Goal: Task Accomplishment & Management: Complete application form

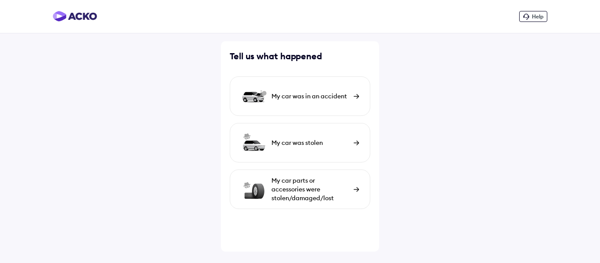
drag, startPoint x: 301, startPoint y: 95, endPoint x: 298, endPoint y: 99, distance: 4.7
click at [301, 96] on div "My car was in an accident" at bounding box center [310, 96] width 78 height 9
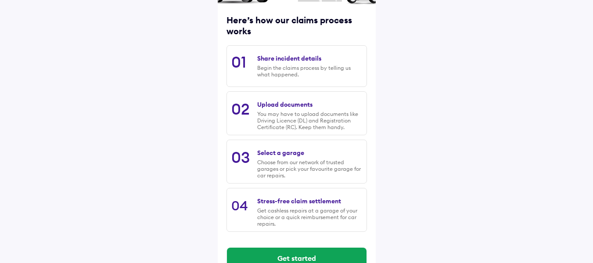
scroll to position [130, 0]
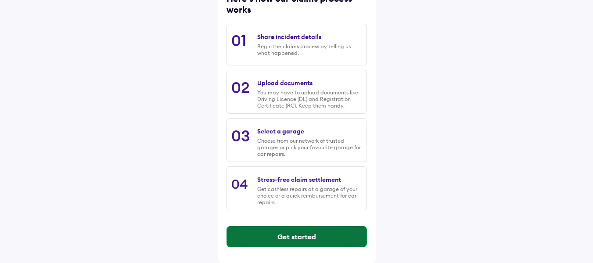
click at [301, 240] on button "Get started" at bounding box center [297, 236] width 140 height 21
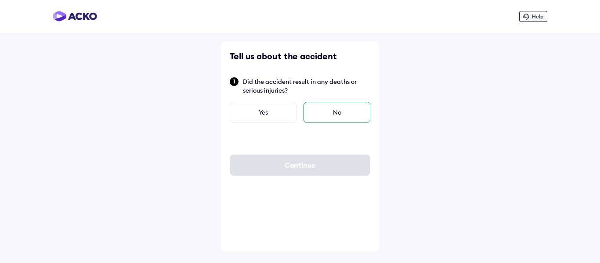
click at [320, 108] on div "No" at bounding box center [336, 112] width 67 height 21
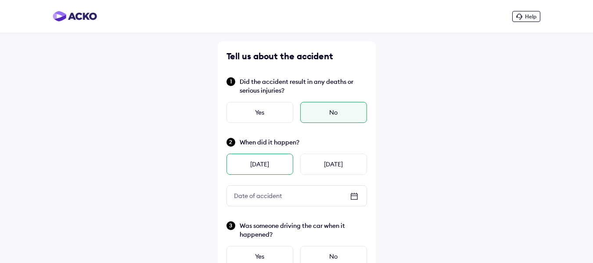
click at [273, 167] on div "[DATE]" at bounding box center [260, 164] width 67 height 21
click at [274, 197] on input "****" at bounding box center [273, 196] width 18 height 9
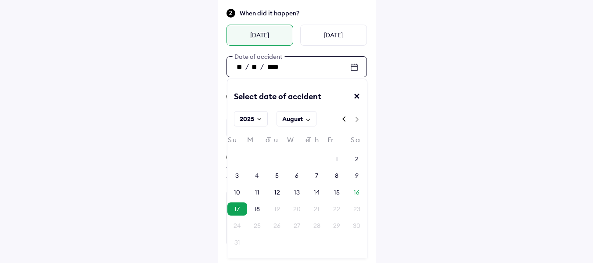
scroll to position [132, 0]
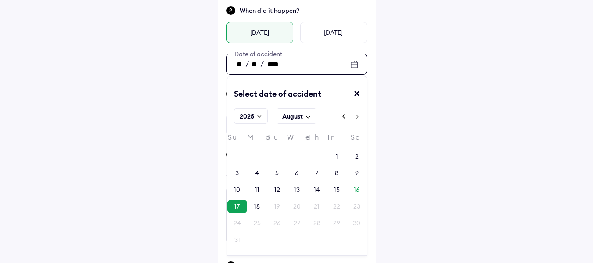
click at [235, 208] on div "17" at bounding box center [236, 206] width 5 height 9
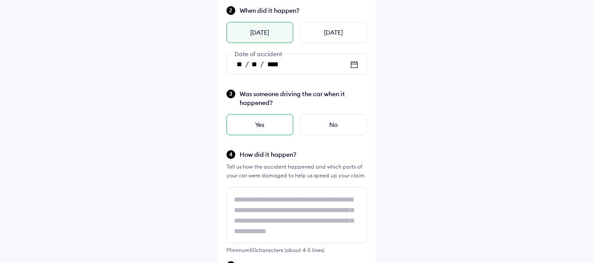
click at [273, 126] on div "Yes" at bounding box center [260, 124] width 67 height 21
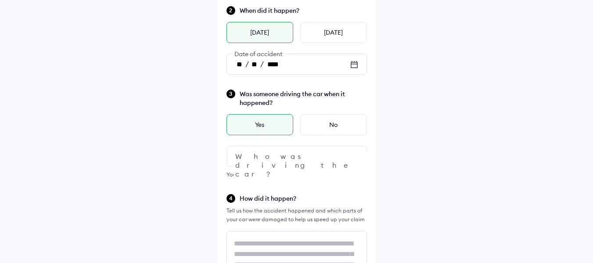
click at [280, 156] on div at bounding box center [297, 156] width 140 height 21
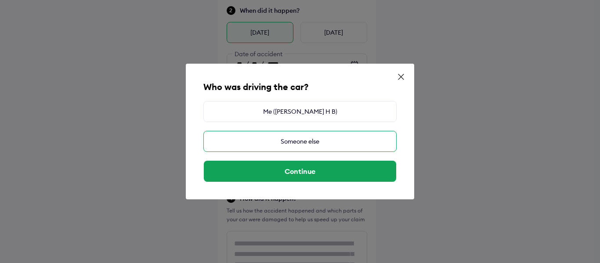
click at [296, 142] on div "Someone else" at bounding box center [299, 141] width 193 height 21
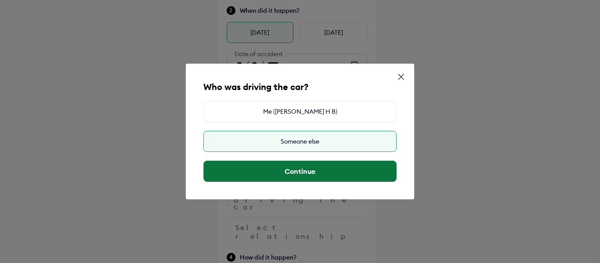
click at [295, 169] on button "Continue" at bounding box center [300, 171] width 192 height 21
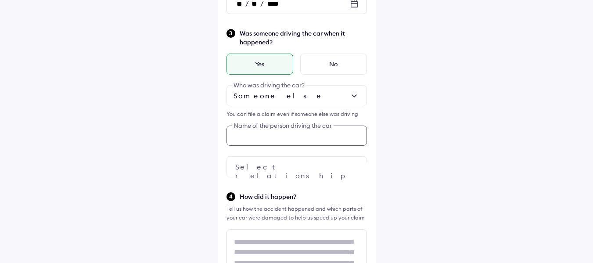
click at [300, 199] on div "Tell us about the accident Did the accident result in any deaths or serious inj…" at bounding box center [297, 234] width 158 height 771
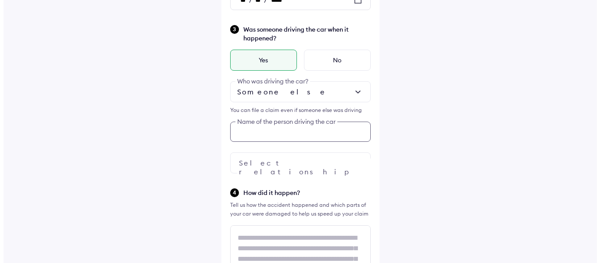
scroll to position [197, 0]
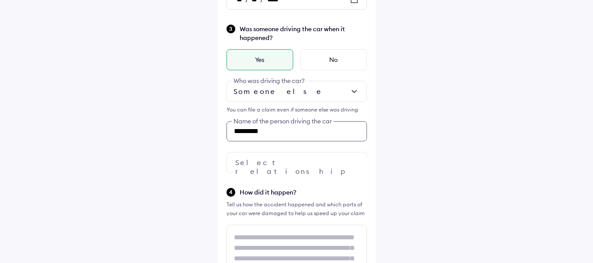
type input "*********"
click at [275, 163] on div at bounding box center [297, 162] width 140 height 21
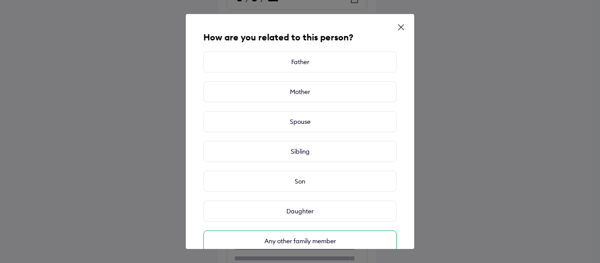
click at [302, 241] on div "Any other family member" at bounding box center [299, 240] width 193 height 21
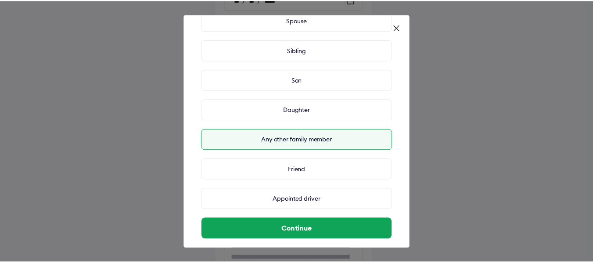
scroll to position [110, 0]
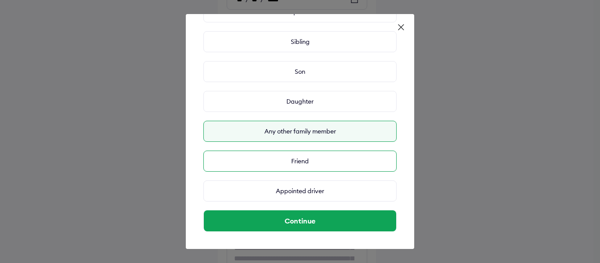
drag, startPoint x: 309, startPoint y: 150, endPoint x: 301, endPoint y: 165, distance: 16.7
click at [308, 150] on div "How are you related to this person? Father Mother Spouse Sibling Son Daughter A…" at bounding box center [300, 131] width 228 height 235
click at [301, 162] on div "Friend" at bounding box center [299, 161] width 193 height 21
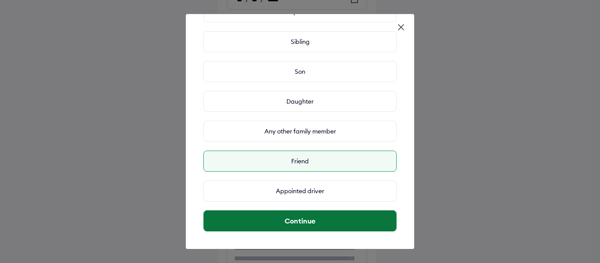
click at [313, 225] on button "Continue" at bounding box center [300, 220] width 192 height 21
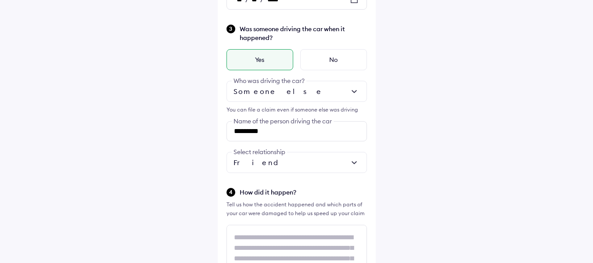
scroll to position [1, 0]
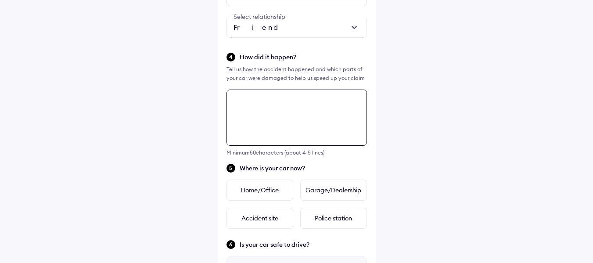
click at [293, 234] on div "Tell us about the accident Did the accident result in any deaths or serious inj…" at bounding box center [297, 94] width 158 height 771
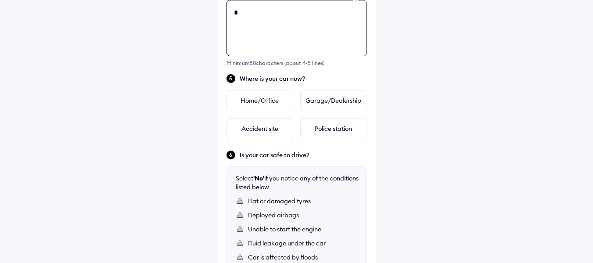
scroll to position [0, 0]
type textarea "**********"
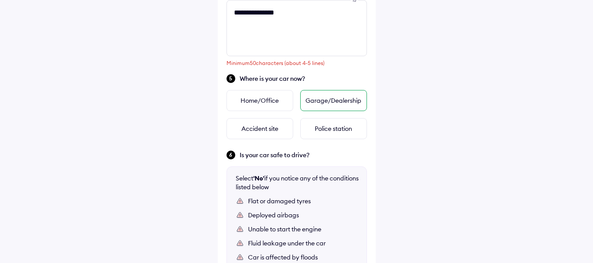
click at [328, 98] on div "Garage/Dealership" at bounding box center [333, 100] width 67 height 21
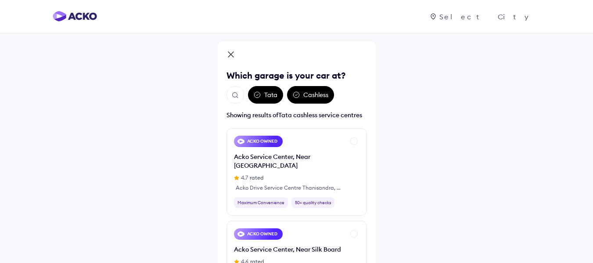
click at [268, 99] on div "Tata" at bounding box center [265, 95] width 35 height 18
click at [304, 98] on div "Cashless" at bounding box center [310, 95] width 47 height 18
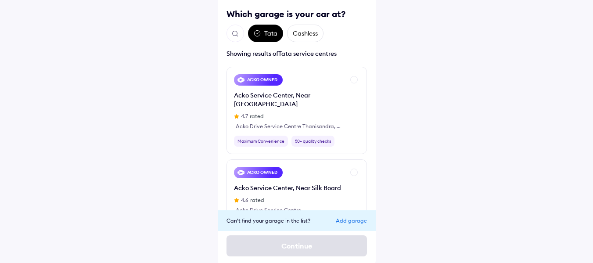
scroll to position [64, 0]
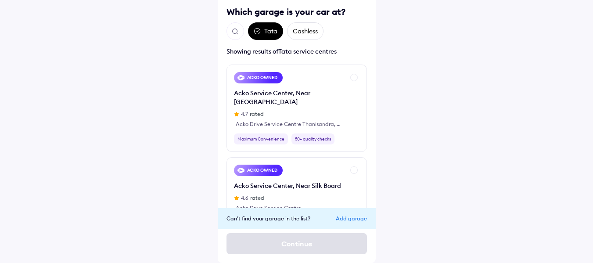
click at [343, 219] on div "Add garage" at bounding box center [351, 218] width 31 height 7
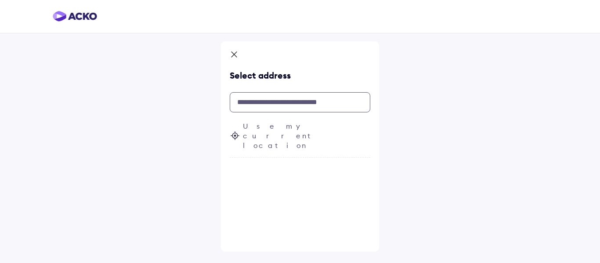
click at [284, 103] on input "text" at bounding box center [300, 102] width 140 height 20
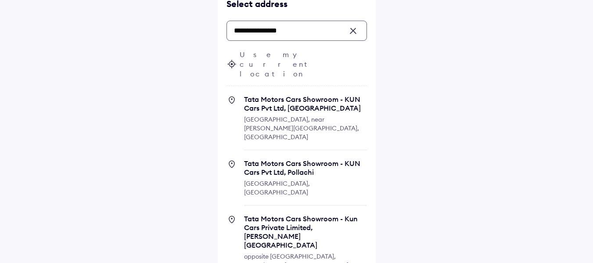
scroll to position [77, 0]
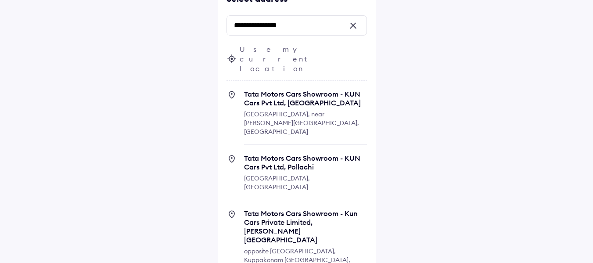
click at [296, 51] on span "Use my current location" at bounding box center [303, 58] width 127 height 29
click at [314, 29] on input "**********" at bounding box center [297, 25] width 140 height 20
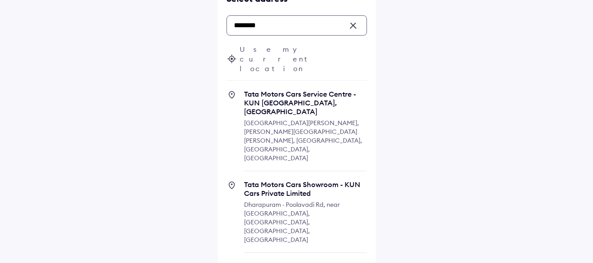
click at [306, 90] on span "Tata Motors Cars Service Centre - KUN [GEOGRAPHIC_DATA], [GEOGRAPHIC_DATA]" at bounding box center [305, 103] width 123 height 26
type input "********"
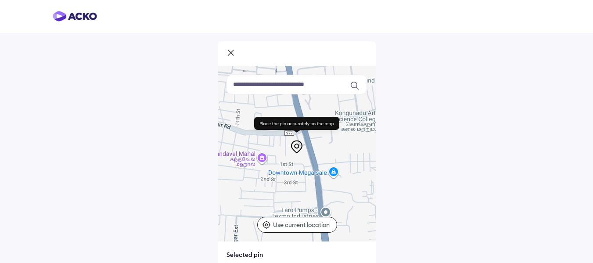
click at [248, 257] on div "Selected pin" at bounding box center [297, 254] width 140 height 9
click at [302, 125] on icon at bounding box center [297, 124] width 74 height 4
click at [241, 251] on div "Selected pin" at bounding box center [297, 254] width 140 height 9
drag, startPoint x: 292, startPoint y: 121, endPoint x: 253, endPoint y: 249, distance: 133.9
click at [253, 249] on div "Keyboard shortcuts Map Data Map data ©2025 Map data ©2025 100 m Click to toggle…" at bounding box center [297, 192] width 158 height 253
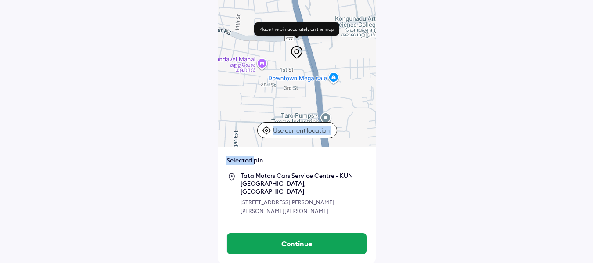
scroll to position [95, 0]
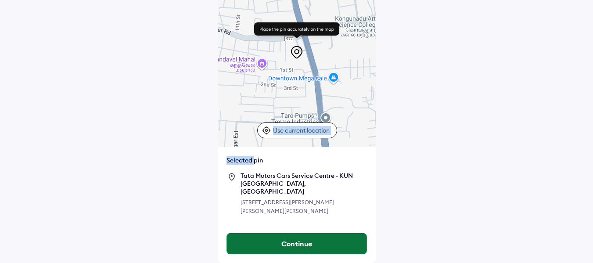
click at [287, 245] on button "Continue" at bounding box center [297, 243] width 140 height 21
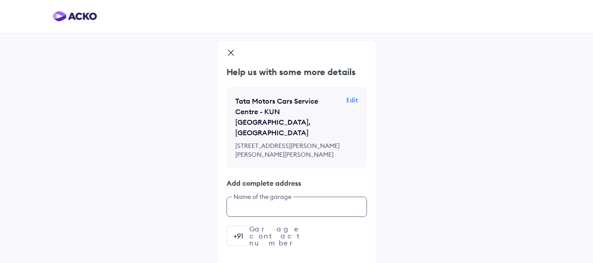
scroll to position [29, 0]
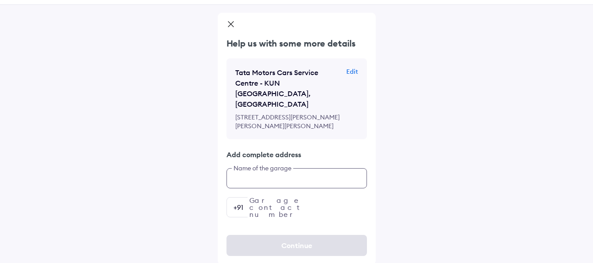
click at [280, 208] on div "Help us with some more details Tata Motors Cars Service Centre - [STREET_ADDRES…" at bounding box center [297, 127] width 158 height 180
type input "**********"
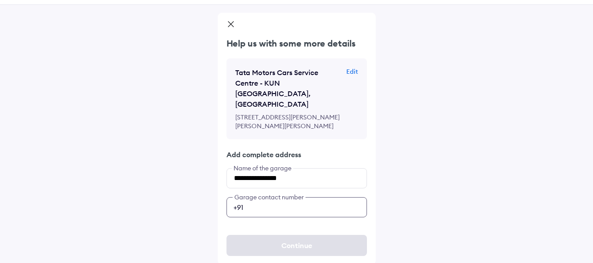
click at [291, 204] on input "number" at bounding box center [297, 207] width 140 height 20
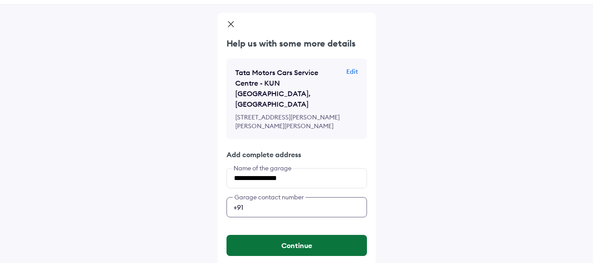
type input "**********"
click at [316, 243] on button "Continue" at bounding box center [297, 245] width 140 height 21
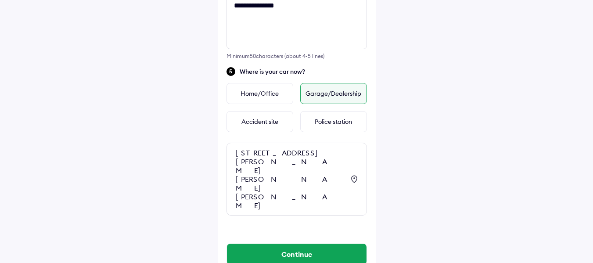
scroll to position [430, 0]
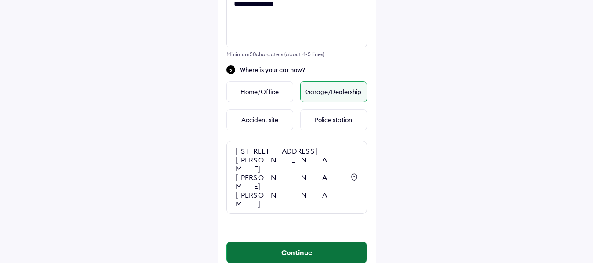
click at [314, 242] on button "Continue" at bounding box center [297, 252] width 140 height 21
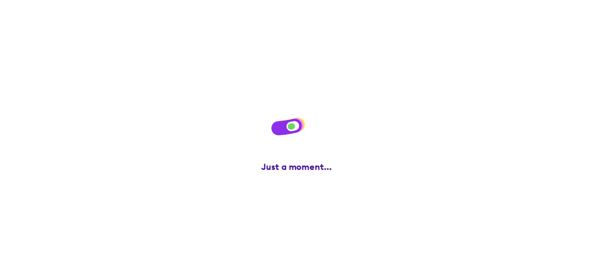
scroll to position [0, 0]
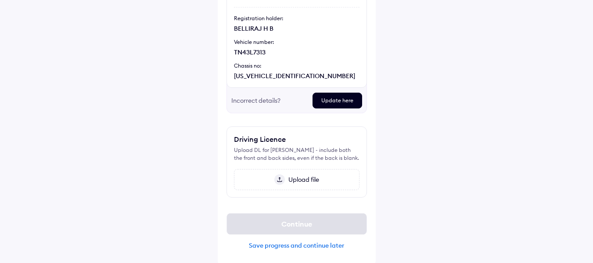
scroll to position [122, 0]
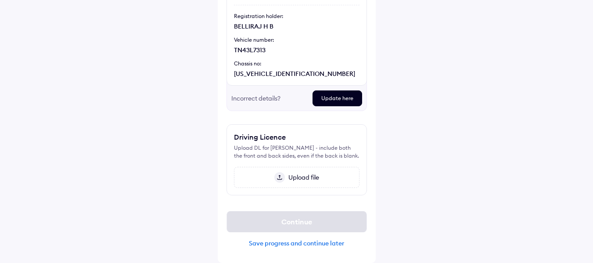
click at [286, 180] on span "Upload file" at bounding box center [302, 177] width 34 height 8
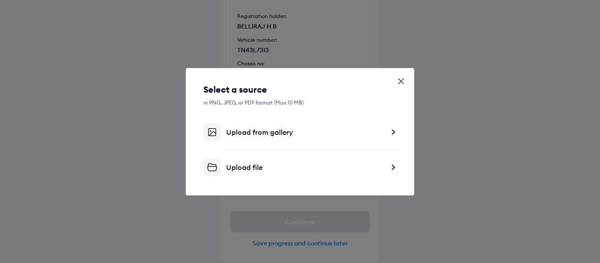
click at [271, 135] on div "Upload from gallery" at bounding box center [305, 132] width 158 height 9
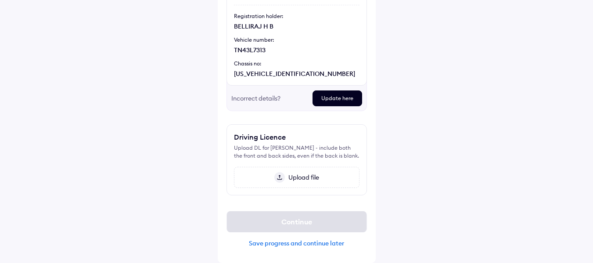
click at [307, 177] on span "Upload file" at bounding box center [302, 177] width 34 height 8
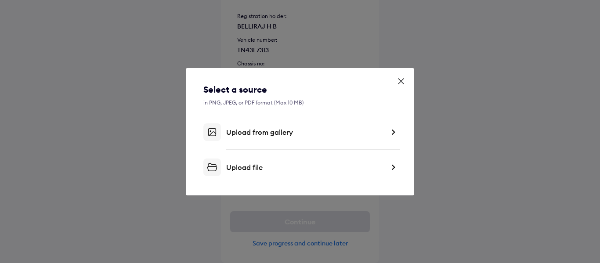
click at [248, 168] on div "Upload file" at bounding box center [305, 167] width 158 height 9
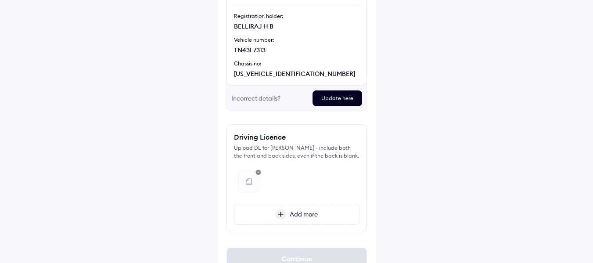
scroll to position [159, 0]
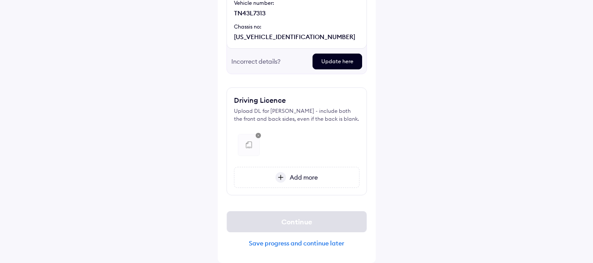
click at [313, 182] on div "Add more" at bounding box center [297, 177] width 126 height 21
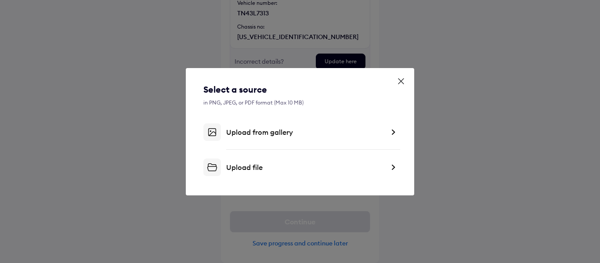
click at [253, 164] on div "Upload file" at bounding box center [305, 167] width 158 height 9
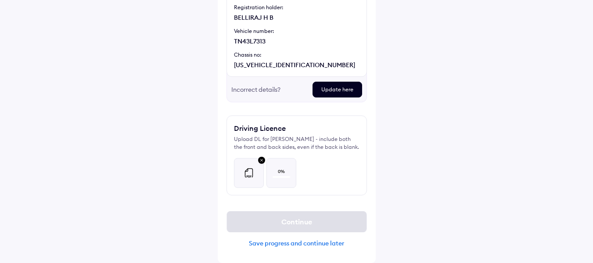
scroll to position [131, 0]
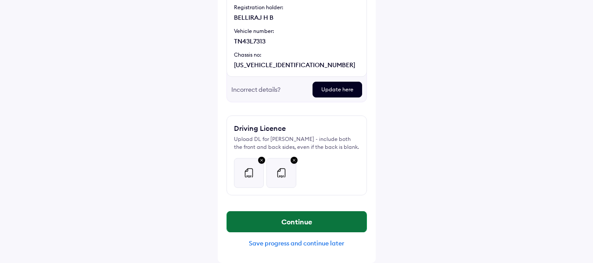
click at [296, 222] on button "Continue" at bounding box center [297, 221] width 140 height 21
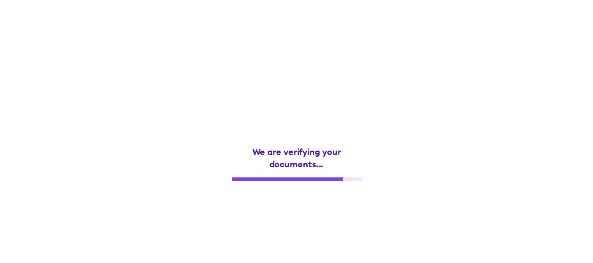
scroll to position [0, 0]
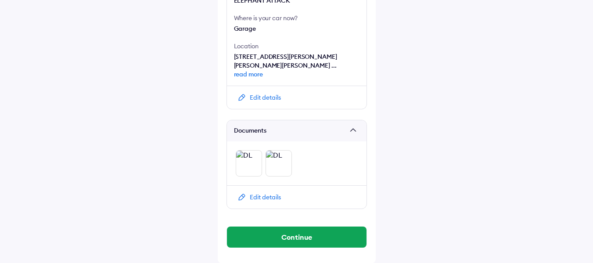
scroll to position [379, 0]
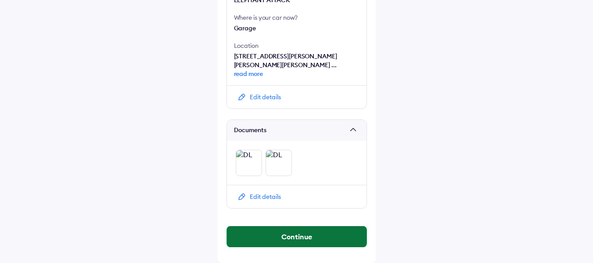
click at [295, 235] on button "Continue" at bounding box center [297, 236] width 140 height 21
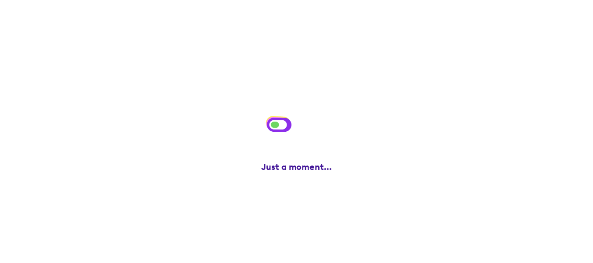
scroll to position [0, 0]
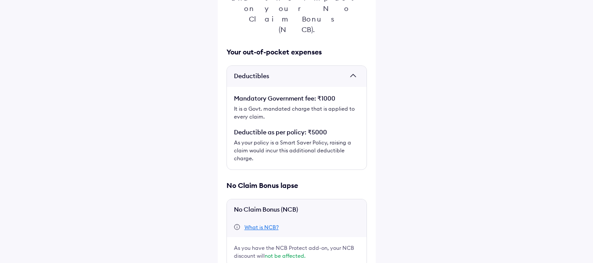
scroll to position [181, 0]
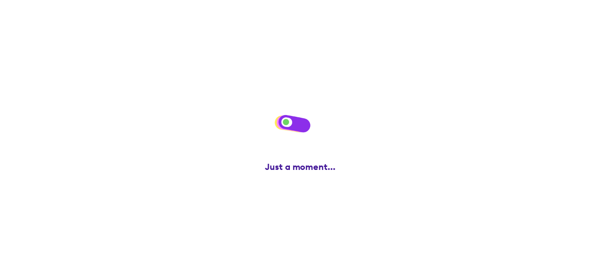
scroll to position [0, 0]
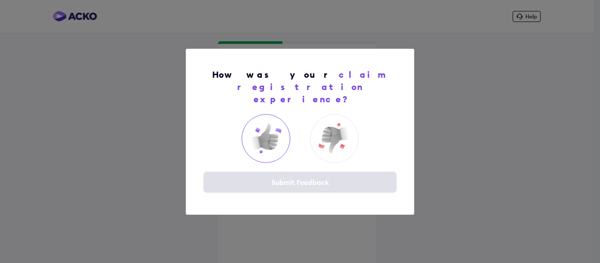
click at [262, 141] on img at bounding box center [265, 138] width 35 height 35
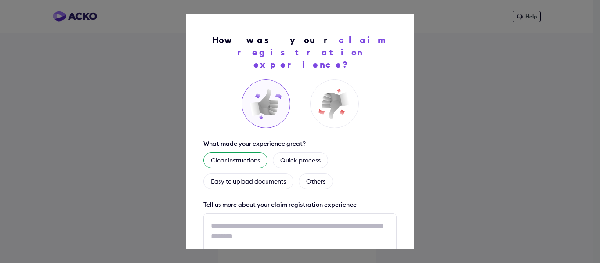
click at [251, 153] on div "Clear instructions" at bounding box center [235, 160] width 64 height 16
click at [247, 173] on div "Easy to upload documents" at bounding box center [248, 181] width 90 height 16
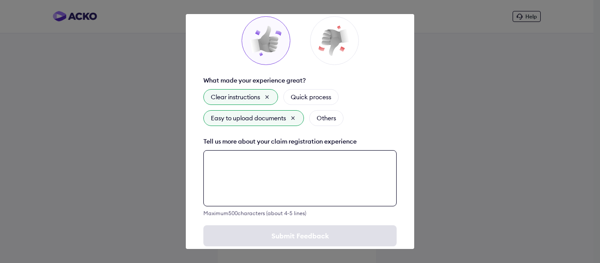
click at [300, 224] on div "How was your claim registration experience? What made your experience great? Cl…" at bounding box center [300, 131] width 228 height 235
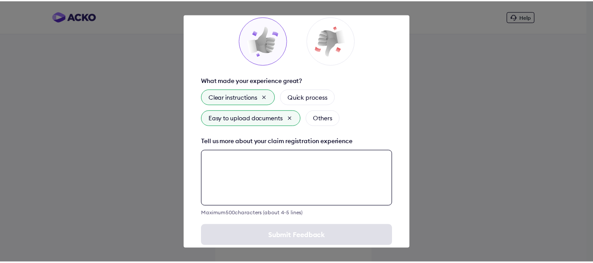
scroll to position [70, 0]
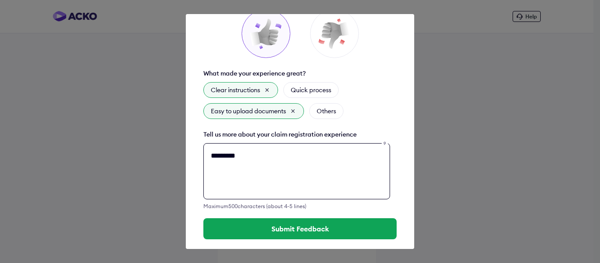
type textarea "*********"
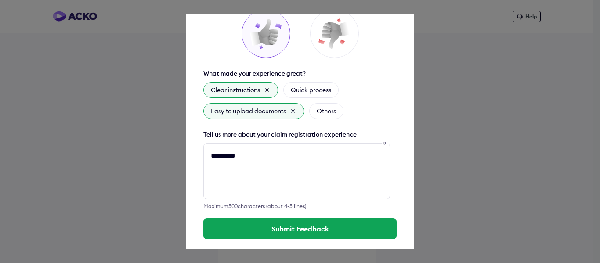
click at [298, 218] on button "Submit Feedback" at bounding box center [299, 228] width 193 height 21
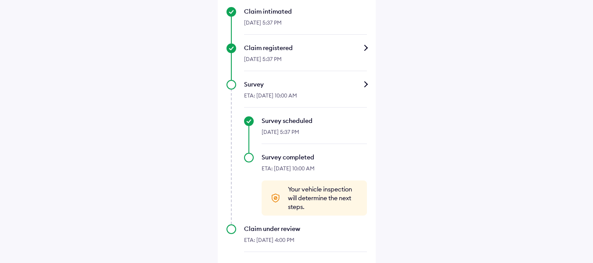
scroll to position [372, 0]
